Goal: Task Accomplishment & Management: Complete application form

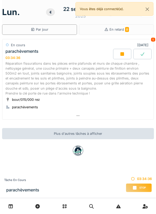
click at [125, 82] on div "Réparation fissurations dans les pièces entre plafonds et murs de chaque chambr…" at bounding box center [77, 78] width 145 height 35
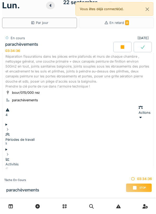
scroll to position [18, 0]
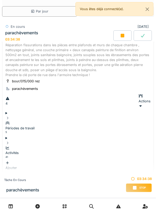
click at [135, 161] on div "Ajouter" at bounding box center [77, 166] width 145 height 10
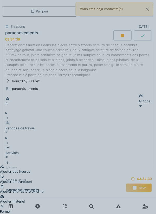
click at [43, 194] on div "Ajouter matériel" at bounding box center [21, 199] width 43 height 10
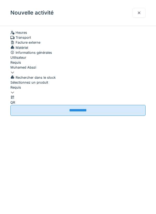
click at [15, 94] on icon at bounding box center [12, 92] width 4 height 3
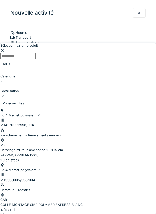
scroll to position [305, 0]
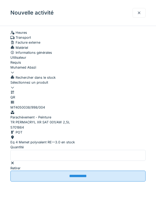
click at [48, 161] on input "*" at bounding box center [77, 155] width 135 height 11
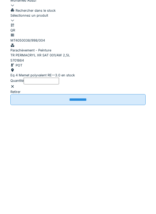
scroll to position [8, 0]
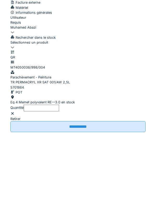
type input "*"
click at [15, 89] on icon at bounding box center [12, 87] width 4 height 3
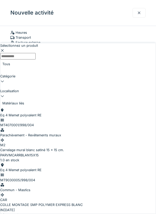
scroll to position [0, 0]
click at [83, 108] on div "Eq 4 Memet polyvalent RE MT4070001/998/004 Parachèvement - Revêtements muraux M…" at bounding box center [77, 133] width 155 height 50
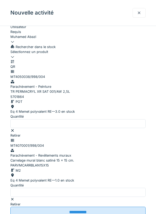
scroll to position [29, 0]
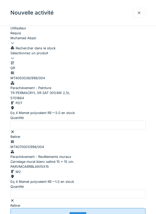
click at [103, 56] on div at bounding box center [77, 56] width 135 height 0
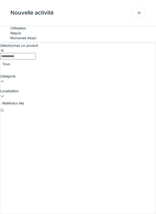
scroll to position [20, 0]
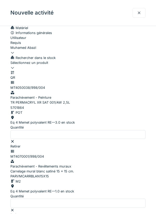
click at [139, 70] on div at bounding box center [77, 67] width 135 height 5
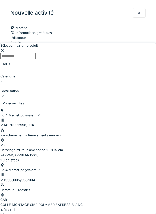
click at [120, 202] on div "COLLE MONTAGE SMP POLYMER EXPRESS BLANC" at bounding box center [77, 204] width 155 height 5
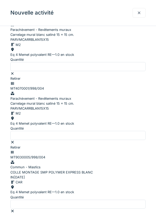
scroll to position [184, 0]
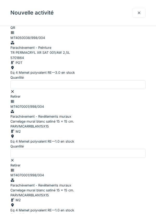
click at [15, 19] on icon at bounding box center [12, 17] width 4 height 3
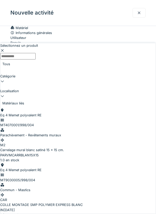
scroll to position [64, 0]
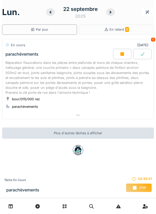
click at [137, 78] on div "Réparation fissurations dans les pièces entre plafonds et murs de chaque chambr…" at bounding box center [77, 77] width 145 height 35
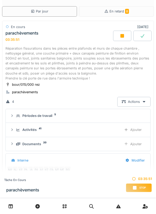
scroll to position [8, 0]
click at [126, 130] on icon at bounding box center [125, 129] width 3 height 3
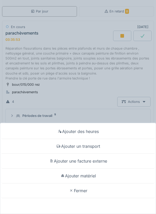
click at [102, 176] on div "Ajouter matériel" at bounding box center [77, 176] width 153 height 15
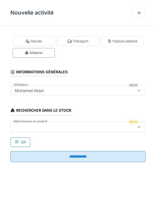
click at [139, 128] on icon at bounding box center [139, 126] width 4 height 3
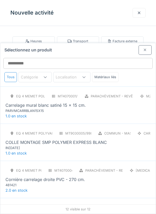
click at [118, 129] on div "Eq 4 Memet polyvalent RE MT9030005/998/004 Commun - Mastics CAR COLLE MONTAGE S…" at bounding box center [77, 140] width 145 height 22
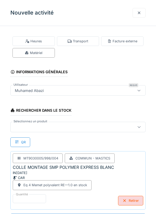
scroll to position [0, 0]
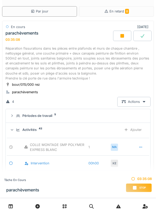
click at [130, 129] on div "Ajouter" at bounding box center [133, 130] width 27 height 10
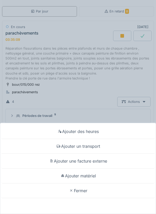
click at [99, 183] on div "Ajouter matériel" at bounding box center [77, 176] width 153 height 15
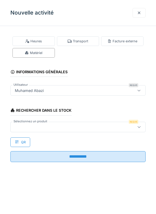
click at [138, 126] on icon at bounding box center [139, 126] width 4 height 3
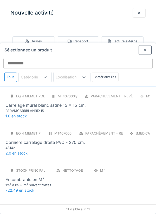
click at [129, 129] on div "Eq 4 Memet polyvalent RE MT4070004/998/004 Parachèvement - Revêtements muraux P…" at bounding box center [77, 140] width 145 height 22
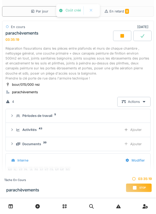
click at [131, 132] on div "Ajouter" at bounding box center [133, 130] width 27 height 10
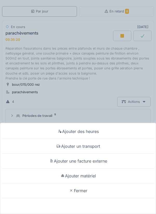
click at [104, 183] on div "Ajouter matériel" at bounding box center [77, 176] width 153 height 15
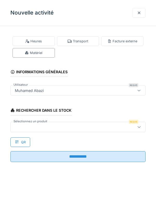
click at [139, 124] on div at bounding box center [139, 126] width 4 height 5
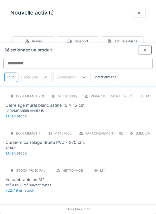
click at [19, 108] on div "PARVMCARRBLAN15X15" at bounding box center [36, 110] width 62 height 5
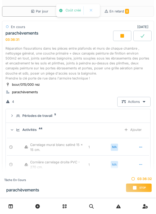
click at [131, 130] on div "Ajouter" at bounding box center [133, 130] width 27 height 10
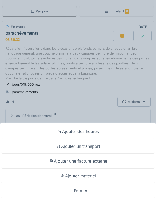
click at [98, 183] on div "Ajouter matériel" at bounding box center [77, 176] width 153 height 15
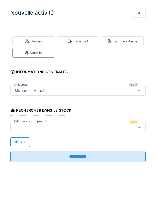
click at [139, 126] on icon at bounding box center [139, 126] width 4 height 3
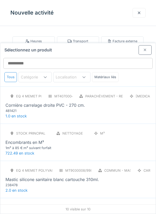
click at [118, 166] on div "Eq 4 Memet polyvalent RE MT9030008/998/004 Commun - Mastics CAR Mastic silicone…" at bounding box center [77, 177] width 145 height 22
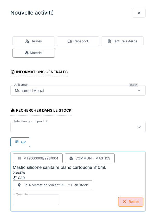
click at [50, 199] on input "*" at bounding box center [36, 199] width 46 height 11
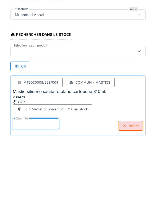
scroll to position [27, 0]
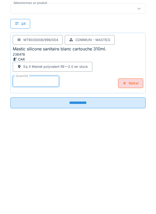
type input "*"
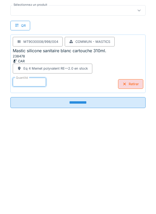
click at [96, 192] on input "**********" at bounding box center [77, 194] width 135 height 11
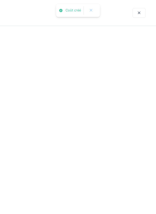
scroll to position [0, 0]
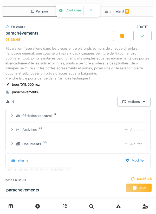
click at [128, 129] on div "Ajouter" at bounding box center [133, 130] width 27 height 10
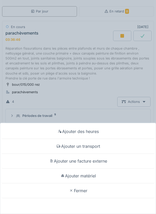
click at [97, 177] on div "Ajouter matériel" at bounding box center [77, 176] width 153 height 15
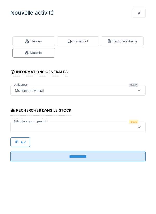
click at [139, 127] on icon at bounding box center [139, 126] width 4 height 3
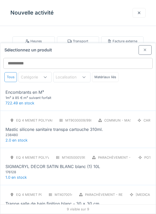
scroll to position [53, 0]
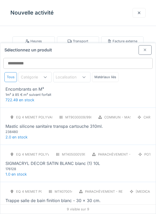
click at [139, 113] on div "Eq 4 Memet polyvalent RE MT9030009/998/004 Commun - Mastics CAR Mastic silicone…" at bounding box center [77, 124] width 145 height 22
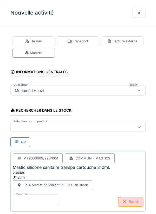
click at [38, 200] on input "*" at bounding box center [36, 199] width 46 height 11
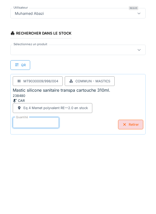
scroll to position [27, 0]
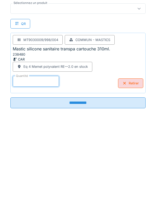
type input "*"
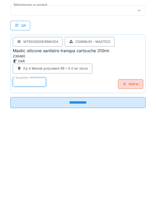
click at [95, 196] on input "**********" at bounding box center [77, 194] width 135 height 11
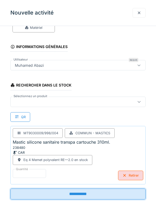
scroll to position [25, 0]
click at [98, 192] on div "**********" at bounding box center [78, 107] width 156 height 214
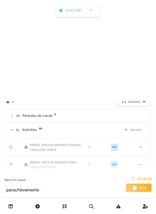
scroll to position [0, 0]
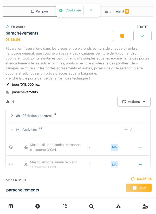
click at [128, 129] on div "Ajouter" at bounding box center [133, 130] width 27 height 10
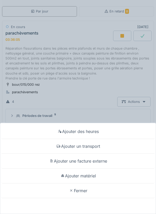
click at [105, 179] on div "Ajouter matériel" at bounding box center [77, 176] width 153 height 15
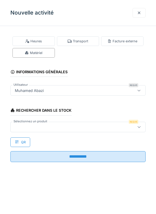
click at [140, 128] on icon at bounding box center [139, 126] width 4 height 3
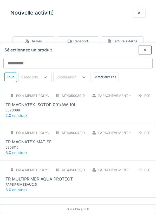
scroll to position [149, 0]
click at [130, 102] on div "TR MAGNATEX ISOTOP 001/AW 10L" at bounding box center [77, 105] width 145 height 6
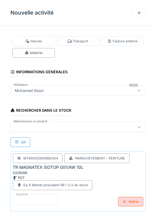
click at [43, 200] on input "*" at bounding box center [36, 199] width 46 height 11
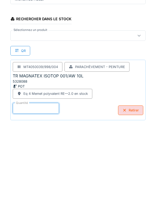
scroll to position [27, 0]
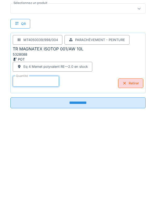
type input "*"
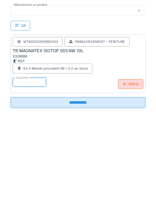
click at [115, 192] on input "**********" at bounding box center [77, 194] width 135 height 11
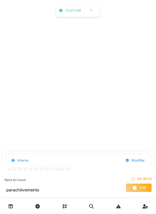
scroll to position [0, 0]
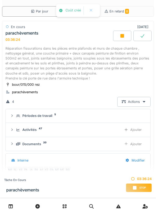
click at [127, 128] on div at bounding box center [126, 129] width 4 height 5
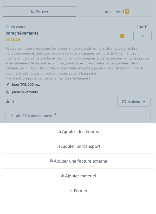
click at [104, 175] on div "Ajouter matériel" at bounding box center [77, 176] width 153 height 15
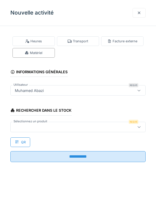
click at [136, 128] on div at bounding box center [139, 127] width 12 height 10
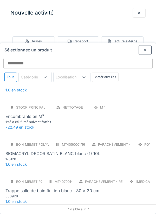
scroll to position [36, 0]
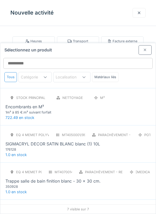
click at [125, 130] on div "Eq 4 Memet polyvalent RE MT4050001/998/004 Parachèvement - Peinture POT SIGMACR…" at bounding box center [77, 141] width 145 height 22
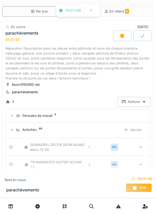
click at [127, 130] on icon at bounding box center [126, 129] width 4 height 3
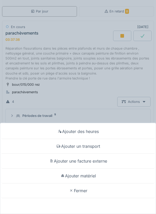
click at [104, 198] on div "Fermer" at bounding box center [77, 190] width 153 height 15
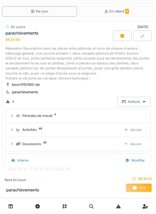
click at [130, 129] on div "Ajouter" at bounding box center [133, 130] width 27 height 10
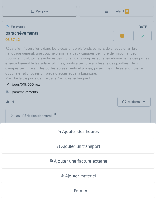
click at [103, 183] on div "Ajouter matériel" at bounding box center [77, 176] width 153 height 15
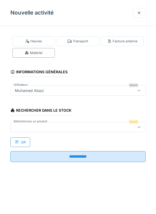
click at [139, 127] on icon at bounding box center [138, 127] width 3 height 2
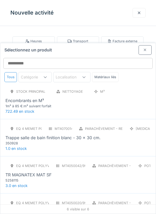
scroll to position [82, 0]
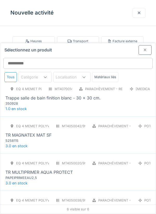
click at [124, 169] on div "TR MULTIPRIMER AQUA PROTECT" at bounding box center [77, 172] width 145 height 6
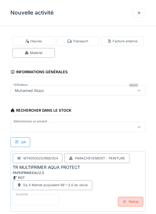
click at [46, 199] on input "*" at bounding box center [36, 199] width 46 height 11
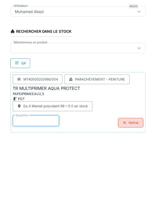
scroll to position [25, 0]
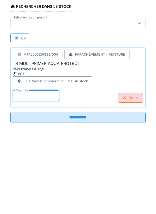
type input "*"
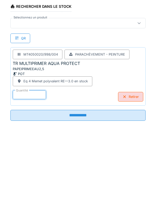
click at [116, 193] on input "**********" at bounding box center [77, 194] width 135 height 11
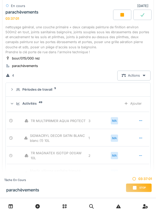
scroll to position [26, 0]
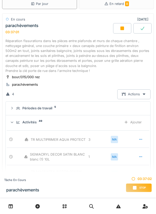
click at [128, 124] on div at bounding box center [126, 122] width 4 height 5
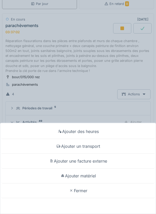
click at [106, 176] on div "Ajouter matériel" at bounding box center [77, 176] width 153 height 15
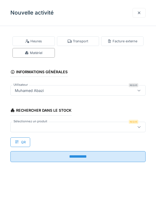
click at [138, 129] on div at bounding box center [139, 126] width 4 height 5
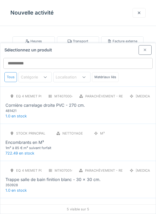
scroll to position [44, 0]
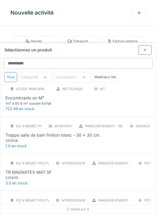
click at [116, 206] on div "TR PERMACRYL XR SAT 001/AW 2,5L" at bounding box center [77, 209] width 145 height 6
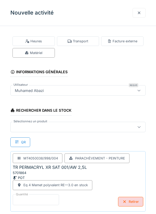
click at [47, 198] on input "*" at bounding box center [36, 199] width 46 height 11
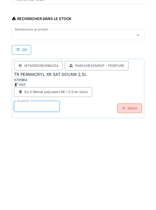
scroll to position [27, 0]
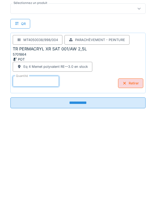
type input "*"
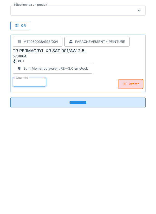
click at [129, 196] on input "**********" at bounding box center [77, 194] width 135 height 11
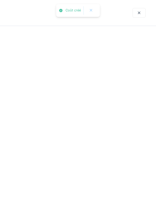
scroll to position [0, 0]
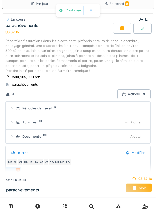
click at [128, 136] on div "Ajouter" at bounding box center [133, 137] width 27 height 10
click at [127, 123] on icon at bounding box center [126, 122] width 4 height 3
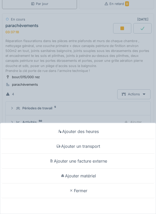
click at [105, 175] on div "Ajouter matériel" at bounding box center [77, 176] width 153 height 15
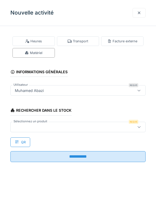
click at [138, 129] on div at bounding box center [139, 126] width 4 height 5
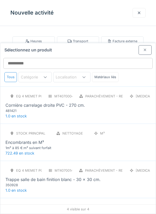
scroll to position [7, 0]
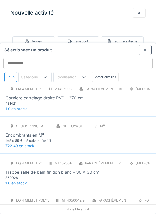
click at [128, 169] on div "Trappe salle de bain finition blanc - 30 x 30 cm." at bounding box center [77, 172] width 145 height 6
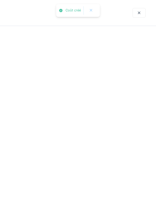
click at [85, 199] on div "Tâche en cours parachèvements 03:37:29 Stop" at bounding box center [78, 185] width 156 height 26
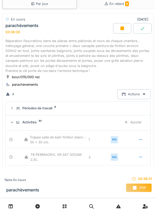
click at [128, 124] on div at bounding box center [126, 122] width 4 height 5
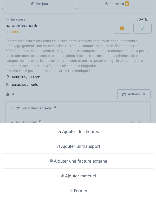
click at [103, 183] on div "Ajouter matériel" at bounding box center [77, 176] width 153 height 15
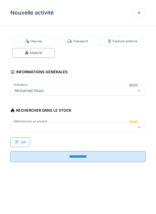
click at [139, 124] on div at bounding box center [139, 127] width 12 height 10
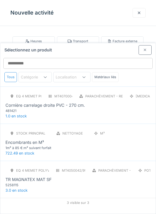
click at [16, 108] on div "481421" at bounding box center [36, 110] width 62 height 5
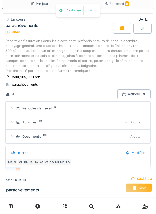
click at [127, 122] on icon at bounding box center [126, 122] width 4 height 3
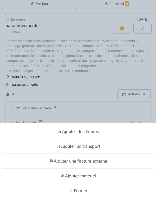
click at [98, 183] on div "Ajouter matériel" at bounding box center [77, 176] width 153 height 15
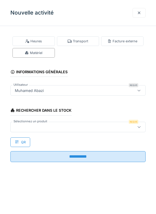
click at [140, 127] on icon at bounding box center [139, 126] width 4 height 3
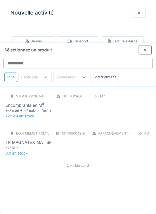
click at [132, 129] on div "Eq 4 Memet polyvalent RE MT4050042/998/004 Parachèvement - Peinture POT TR MAGN…" at bounding box center [77, 140] width 145 height 22
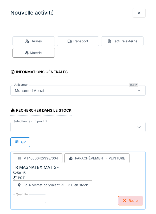
click at [121, 201] on div "Retirer" at bounding box center [130, 201] width 25 height 10
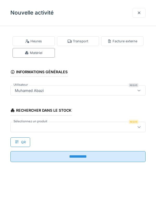
click at [139, 124] on div at bounding box center [139, 127] width 12 height 10
click at [139, 130] on div at bounding box center [139, 127] width 12 height 10
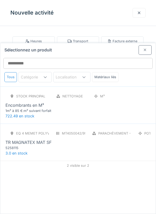
click at [136, 139] on div "TR MAGNATEX MAT SF" at bounding box center [77, 142] width 145 height 6
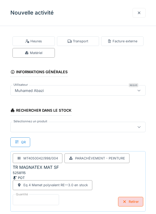
click at [54, 199] on input "*" at bounding box center [36, 199] width 46 height 11
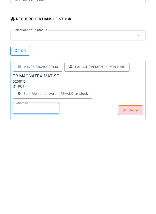
scroll to position [27, 0]
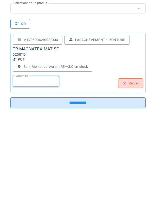
type input "*"
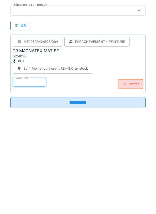
click at [126, 192] on input "**********" at bounding box center [77, 194] width 135 height 11
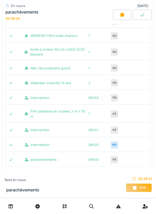
scroll to position [564, 0]
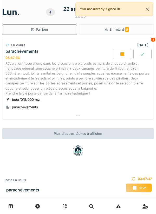
click at [108, 90] on div "Réparation fissurations dans les pièces entre plafonds et murs de chaque chambr…" at bounding box center [77, 78] width 145 height 35
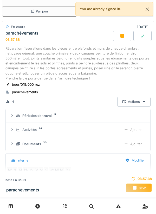
scroll to position [8, 0]
click at [128, 133] on div "Ajouter" at bounding box center [133, 130] width 27 height 10
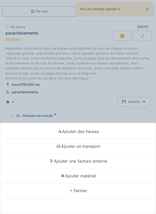
click at [93, 194] on div "Fermer" at bounding box center [77, 190] width 153 height 15
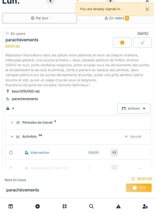
scroll to position [11, 0]
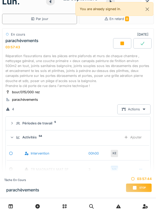
click at [128, 137] on div "Ajouter" at bounding box center [133, 138] width 27 height 10
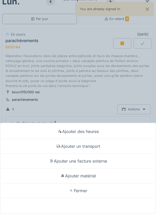
click at [81, 173] on div "Ajouter matériel" at bounding box center [77, 176] width 153 height 15
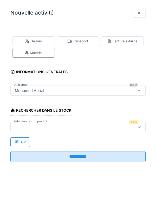
click at [137, 125] on icon at bounding box center [139, 126] width 4 height 3
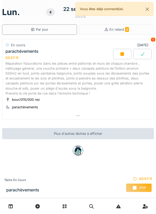
click at [49, 16] on div at bounding box center [50, 12] width 9 height 8
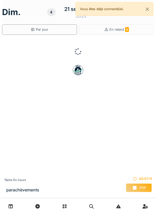
click at [51, 16] on div at bounding box center [51, 12] width 9 height 8
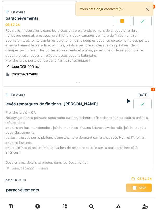
scroll to position [72, 0]
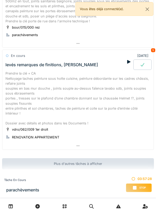
click at [74, 146] on div at bounding box center [77, 146] width 151 height 8
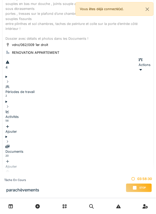
scroll to position [157, 0]
click at [126, 159] on div at bounding box center [77, 161] width 145 height 5
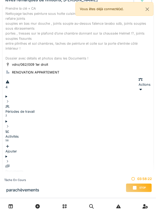
scroll to position [137, 0]
click at [9, 145] on icon at bounding box center [7, 146] width 3 height 3
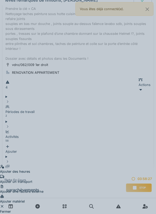
click at [77, 91] on div "Ajouter des heures Ajouter un transport Ajouter une facture externe Ajouter mat…" at bounding box center [78, 107] width 156 height 214
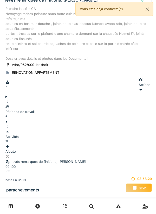
click at [9, 130] on icon at bounding box center [7, 131] width 3 height 3
click at [137, 144] on div "Ajouter" at bounding box center [77, 149] width 145 height 10
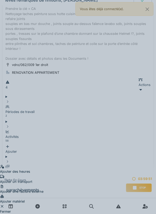
click at [43, 164] on div "Ajouter des heures" at bounding box center [21, 169] width 43 height 10
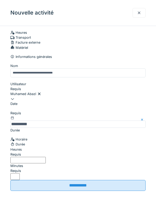
click at [21, 152] on label "Heures" at bounding box center [15, 149] width 11 height 5
click at [21, 161] on input "Heures" at bounding box center [27, 160] width 35 height 6
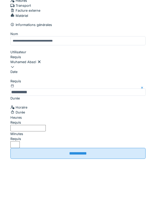
type input "*"
click at [23, 163] on label "Minutes" at bounding box center [16, 165] width 13 height 5
click at [20, 173] on input "*" at bounding box center [14, 176] width 9 height 6
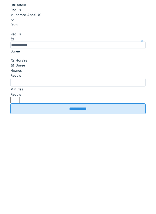
type input "**"
click at [103, 183] on input "**********" at bounding box center [77, 187] width 135 height 11
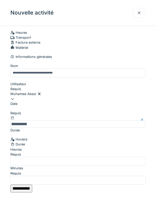
click at [32, 185] on input "**********" at bounding box center [21, 189] width 22 height 8
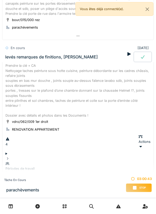
scroll to position [0, 0]
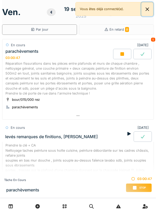
click at [145, 11] on button "Close" at bounding box center [147, 9] width 12 height 14
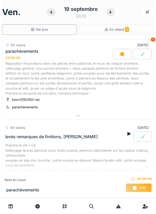
click at [109, 15] on div at bounding box center [110, 12] width 9 height 8
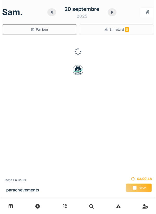
click at [109, 10] on div at bounding box center [112, 12] width 9 height 8
click at [112, 10] on icon at bounding box center [110, 12] width 5 height 4
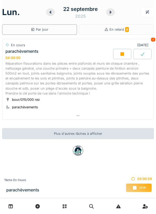
click at [44, 83] on div "Réparation fissurations dans les pièces entre plafonds et murs de chaque chambr…" at bounding box center [77, 78] width 145 height 35
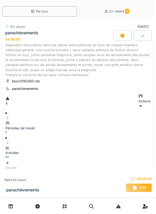
scroll to position [8, 0]
click at [9, 147] on icon at bounding box center [7, 148] width 3 height 3
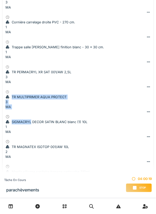
scroll to position [222, 0]
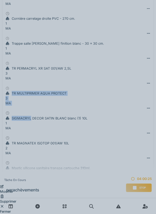
click at [16, 194] on div "Supprimer" at bounding box center [8, 199] width 16 height 10
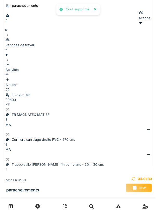
scroll to position [100, 0]
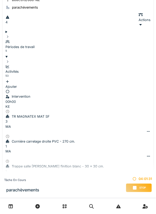
click at [146, 155] on icon at bounding box center [148, 156] width 4 height 3
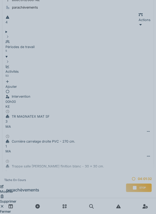
click at [16, 184] on div "Modifier" at bounding box center [8, 189] width 16 height 10
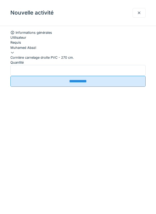
click at [18, 76] on input "*" at bounding box center [77, 70] width 135 height 11
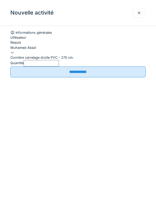
scroll to position [8, 0]
type input "*"
click at [63, 77] on input "**********" at bounding box center [77, 72] width 135 height 11
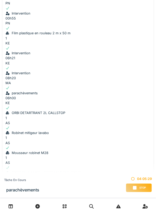
scroll to position [1046, 0]
